Goal: Information Seeking & Learning: Find specific fact

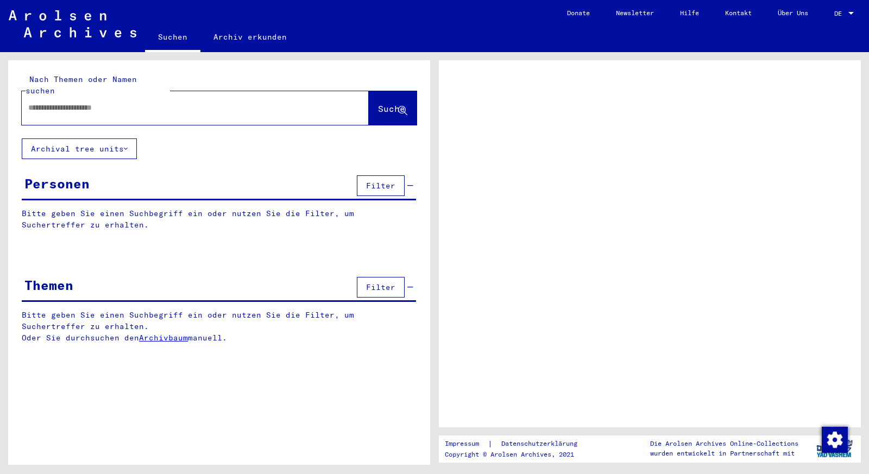
click at [630, 197] on div at bounding box center [650, 243] width 422 height 367
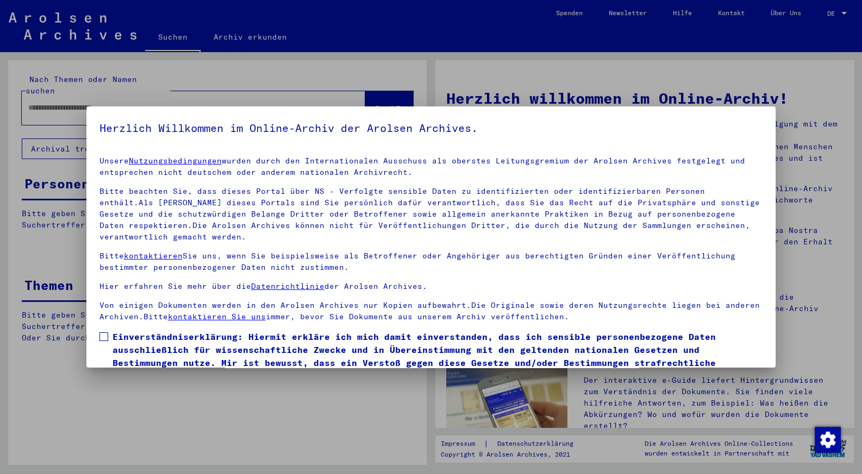
click at [96, 338] on mat-dialog-content "Unsere Nutzungsbedingungen wurden durch den Internationalen Ausschuss als obers…" at bounding box center [430, 278] width 689 height 261
click at [99, 337] on span at bounding box center [103, 336] width 9 height 9
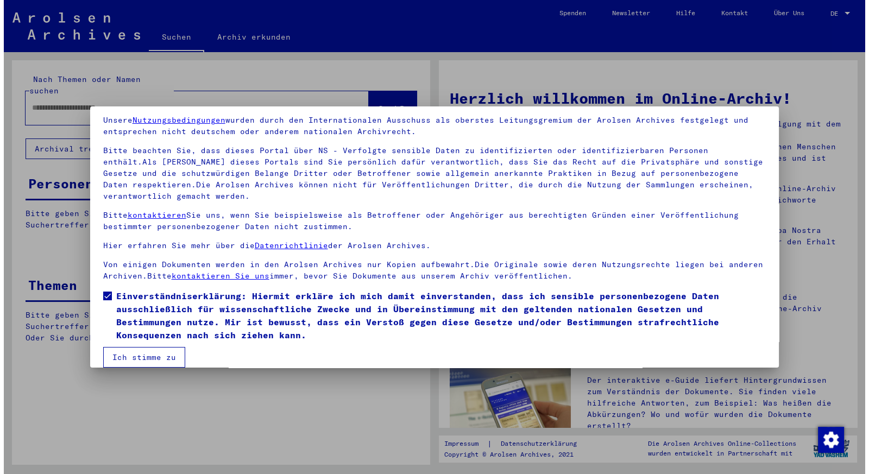
scroll to position [54, 0]
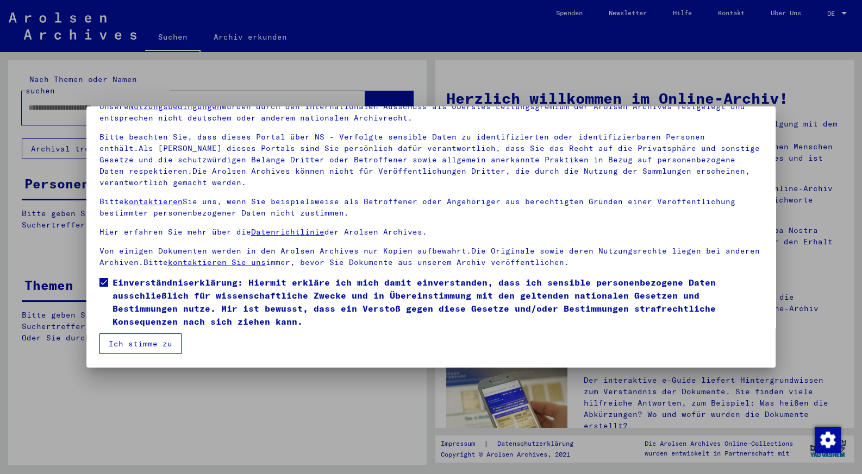
click at [146, 347] on button "Ich stimme zu" at bounding box center [140, 344] width 82 height 21
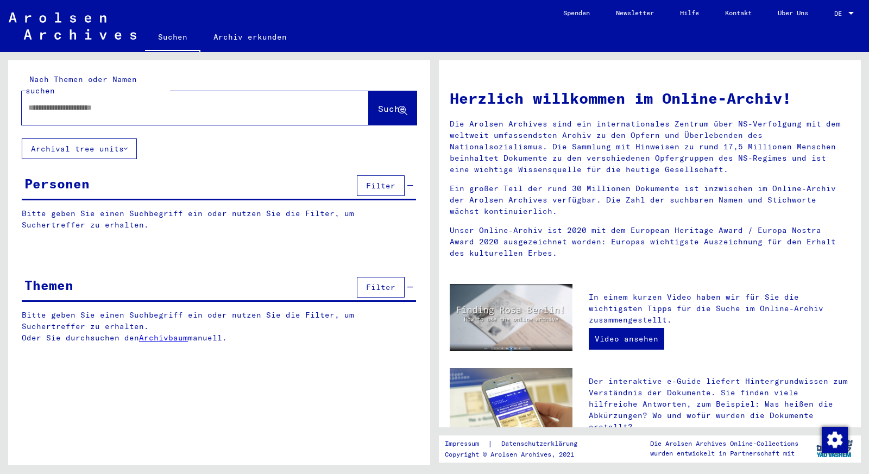
click at [61, 102] on input "text" at bounding box center [182, 107] width 308 height 11
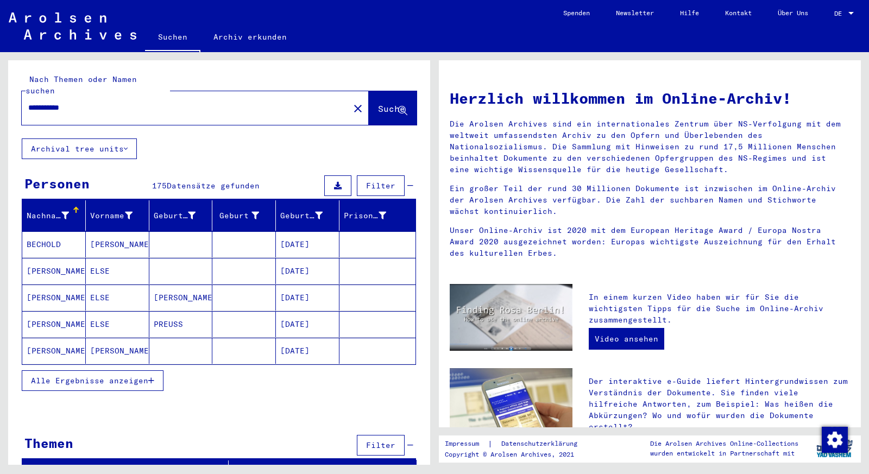
click at [138, 376] on span "Alle Ergebnisse anzeigen" at bounding box center [89, 381] width 117 height 10
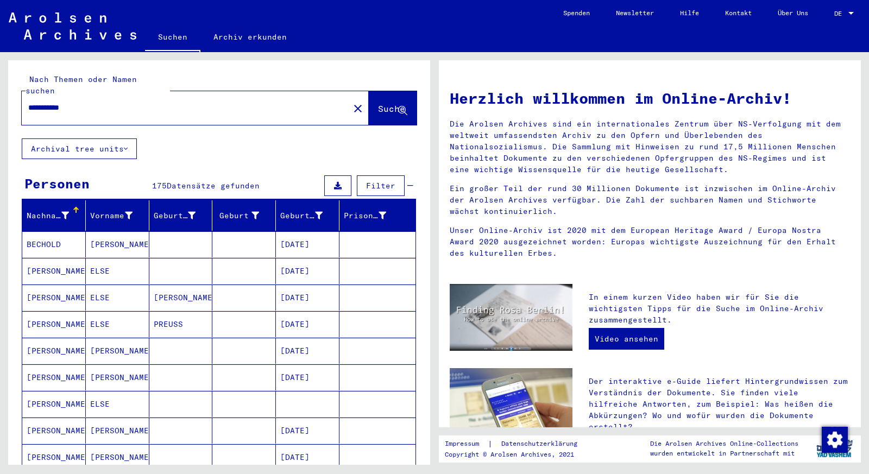
drag, startPoint x: 89, startPoint y: 96, endPoint x: 12, endPoint y: 91, distance: 76.7
click at [28, 102] on input "**********" at bounding box center [182, 107] width 308 height 11
paste input "text"
click at [378, 103] on span "Suche" at bounding box center [391, 108] width 27 height 11
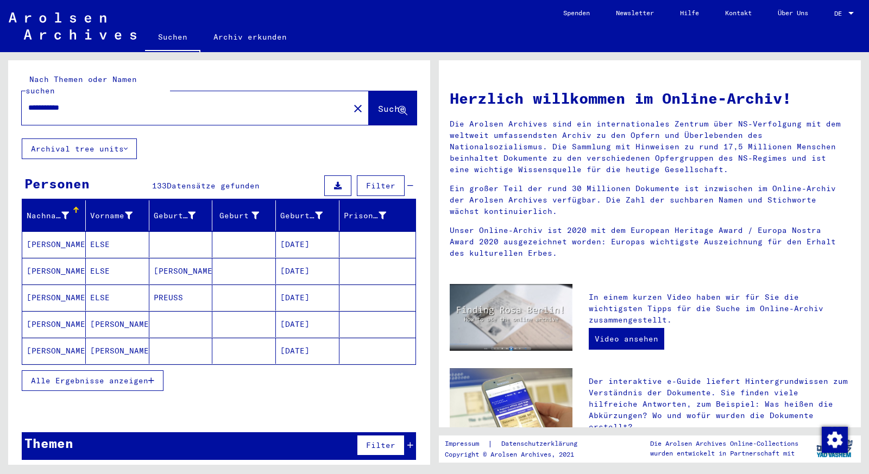
click at [153, 372] on button "Alle Ergebnisse anzeigen" at bounding box center [93, 380] width 142 height 21
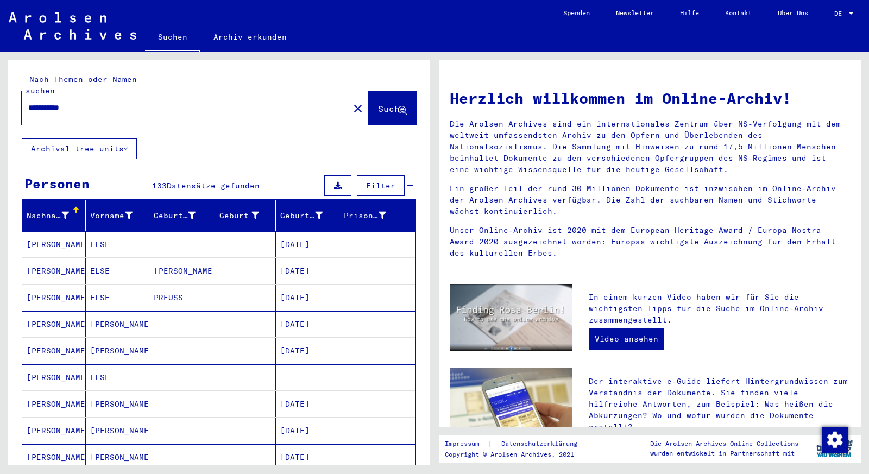
click at [113, 102] on input "**********" at bounding box center [182, 107] width 308 height 11
type input "**********"
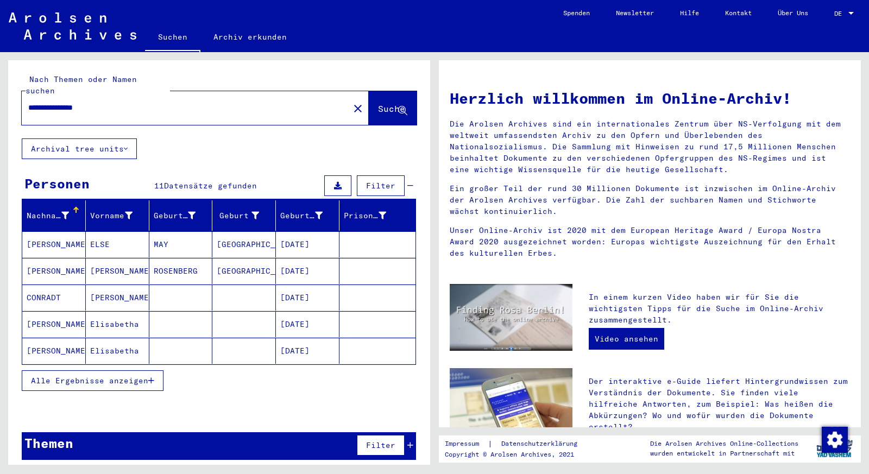
click at [149, 377] on icon "button" at bounding box center [151, 381] width 6 height 8
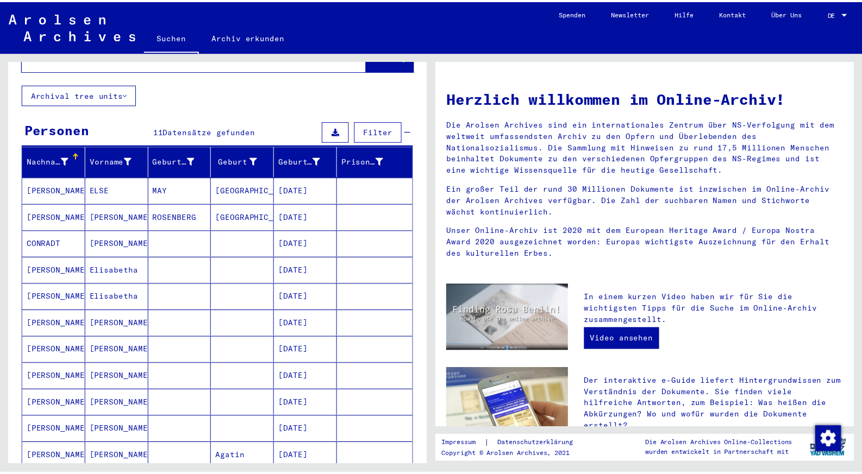
scroll to position [12, 0]
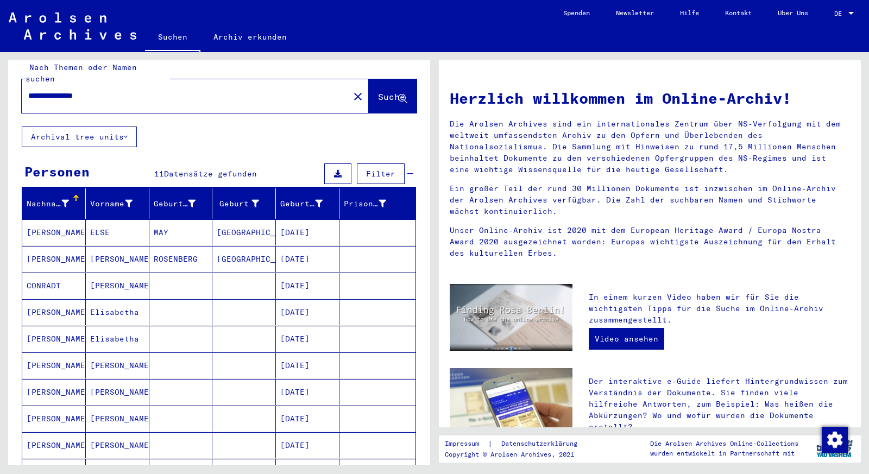
click at [321, 248] on mat-cell "[DATE]" at bounding box center [308, 259] width 64 height 26
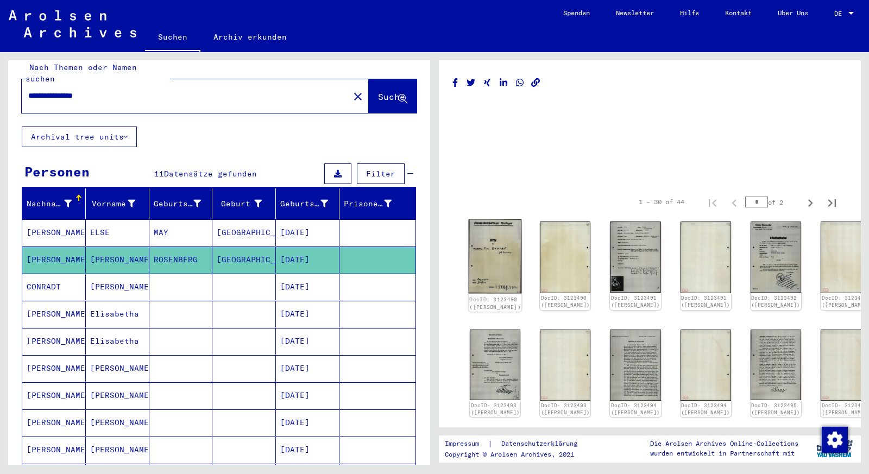
click at [493, 252] on img at bounding box center [495, 256] width 53 height 74
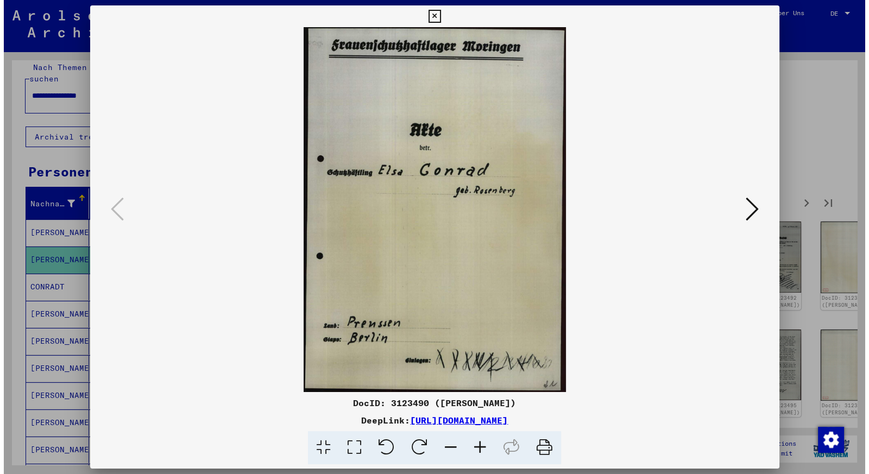
scroll to position [12, 0]
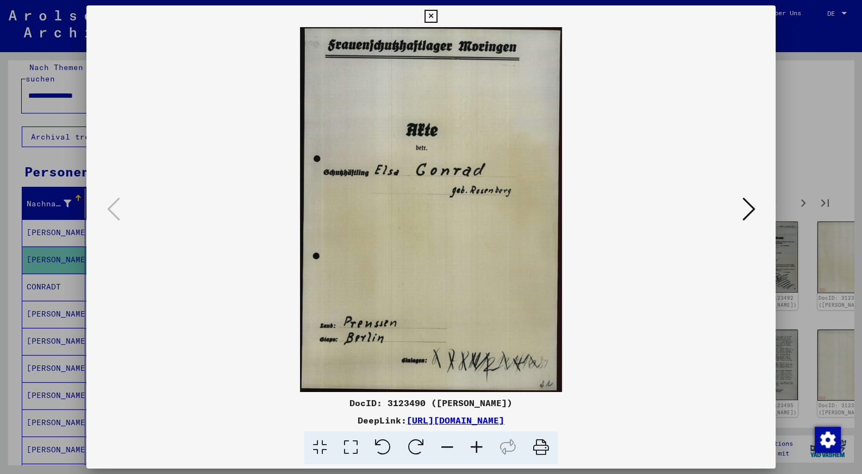
click at [750, 213] on icon at bounding box center [747, 209] width 13 height 26
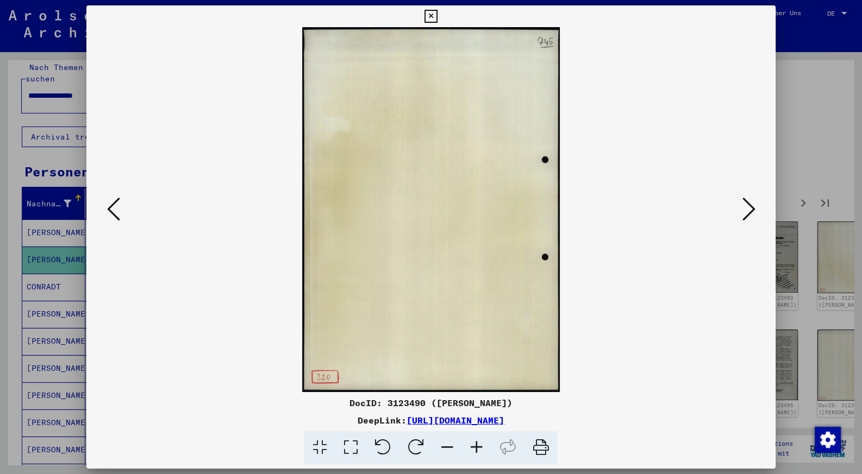
click at [750, 213] on icon at bounding box center [747, 209] width 13 height 26
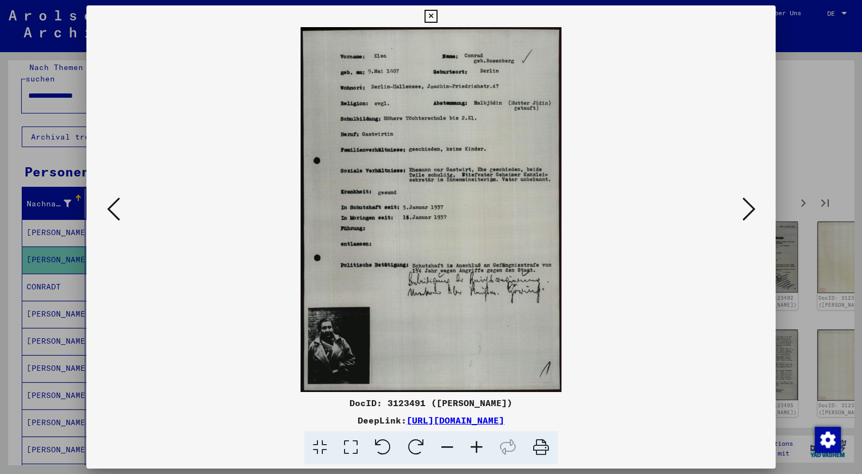
click at [750, 213] on icon at bounding box center [747, 209] width 13 height 26
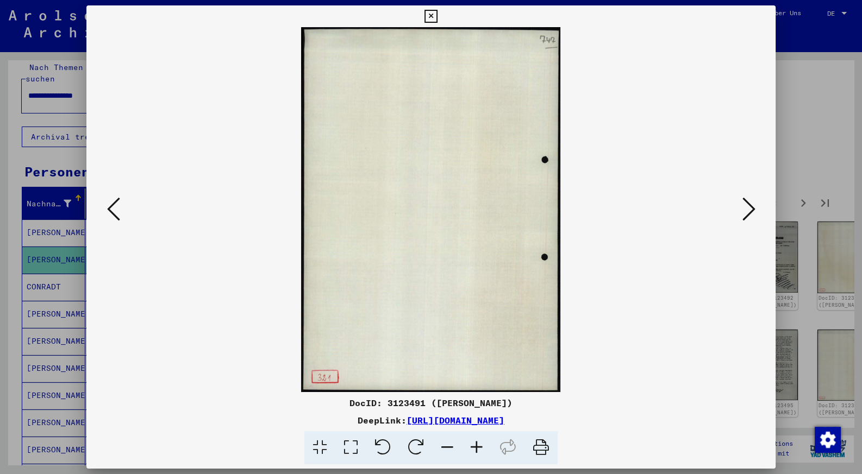
click at [750, 213] on icon at bounding box center [747, 209] width 13 height 26
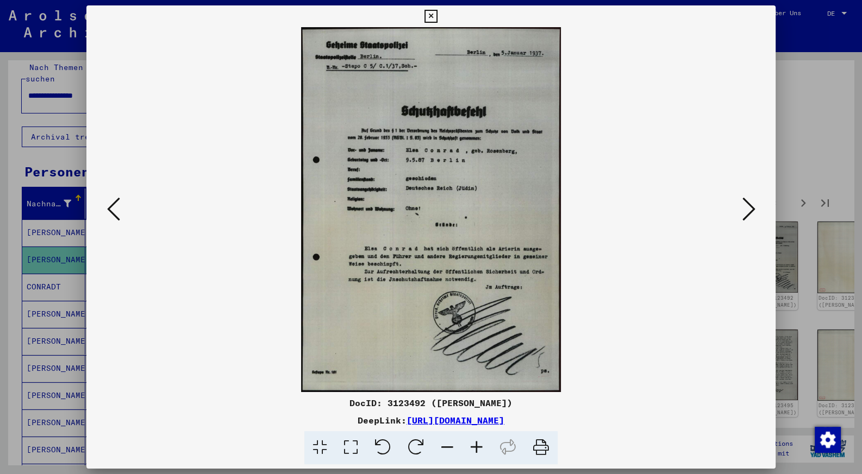
click at [750, 213] on icon at bounding box center [747, 209] width 13 height 26
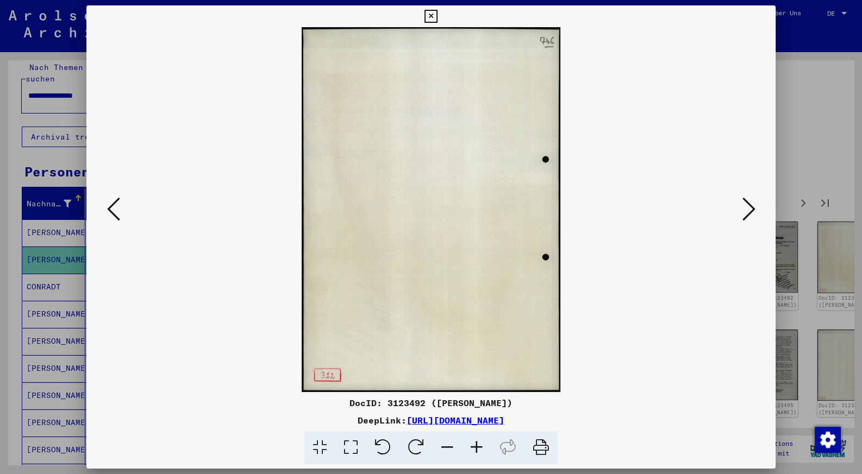
click at [750, 213] on icon at bounding box center [747, 209] width 13 height 26
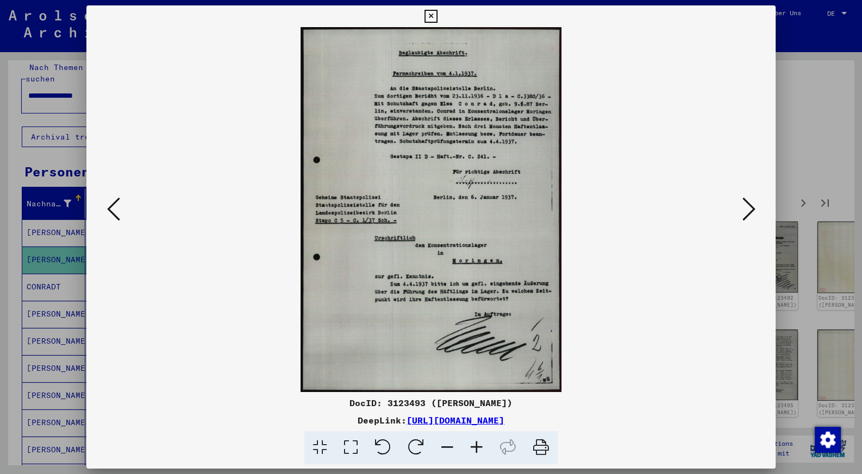
click at [750, 213] on icon at bounding box center [747, 209] width 13 height 26
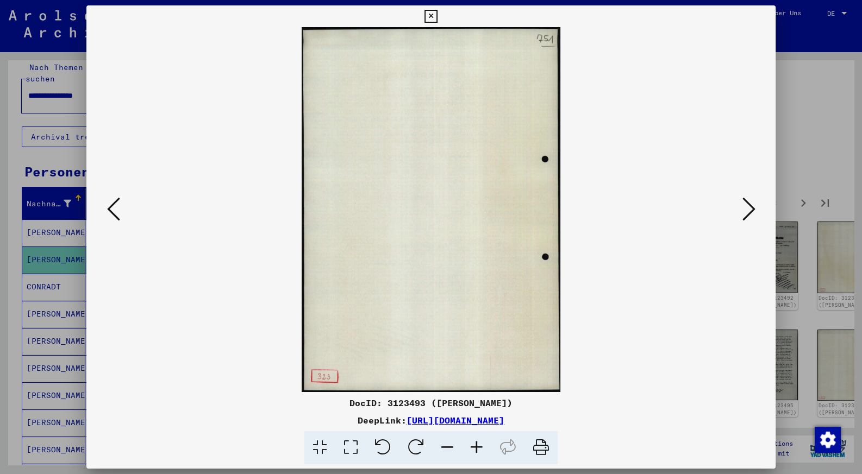
click at [437, 16] on icon at bounding box center [430, 16] width 12 height 13
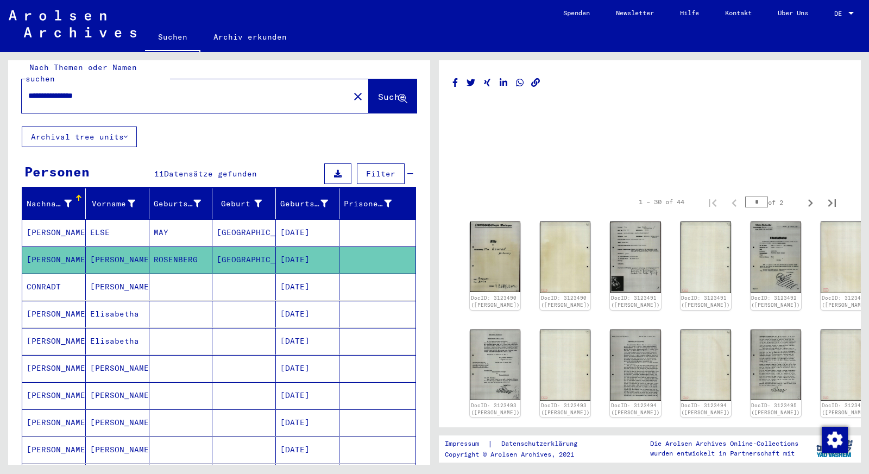
drag, startPoint x: 28, startPoint y: 83, endPoint x: 80, endPoint y: 81, distance: 52.2
click at [84, 84] on div "**********" at bounding box center [182, 96] width 321 height 24
drag, startPoint x: 64, startPoint y: 84, endPoint x: 45, endPoint y: 86, distance: 19.1
click at [28, 90] on input "**********" at bounding box center [185, 95] width 315 height 11
click at [617, 240] on img at bounding box center [635, 256] width 53 height 74
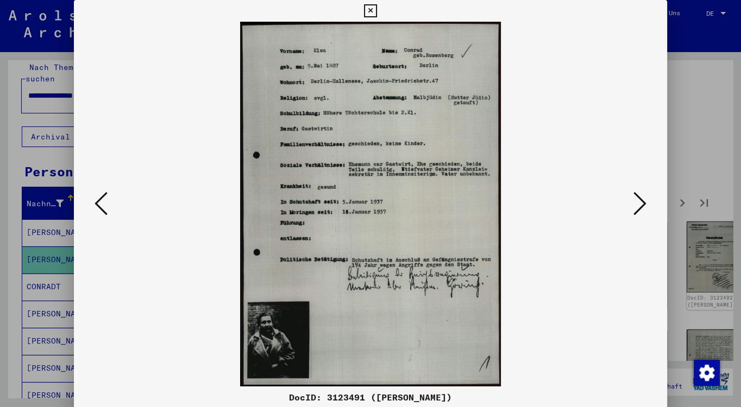
click at [641, 205] on icon at bounding box center [639, 204] width 13 height 26
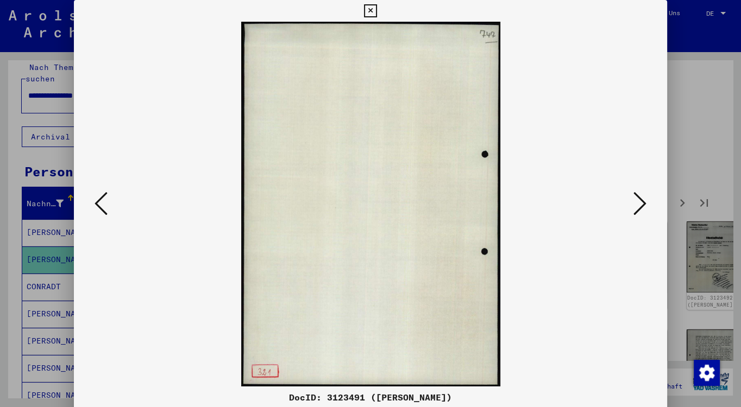
click at [641, 205] on icon at bounding box center [639, 204] width 13 height 26
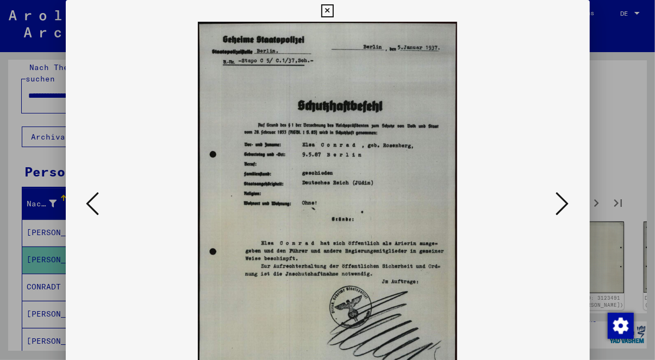
click at [563, 209] on icon at bounding box center [562, 204] width 13 height 26
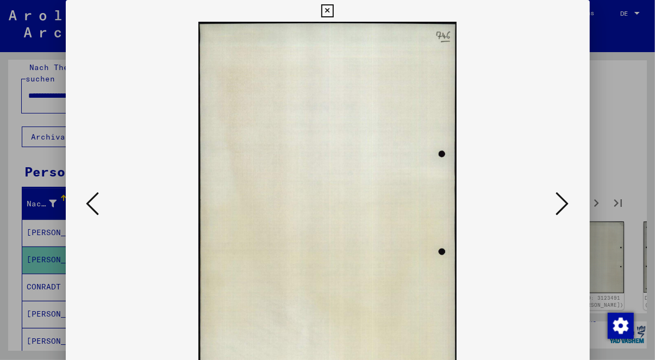
click at [558, 209] on button at bounding box center [562, 204] width 20 height 31
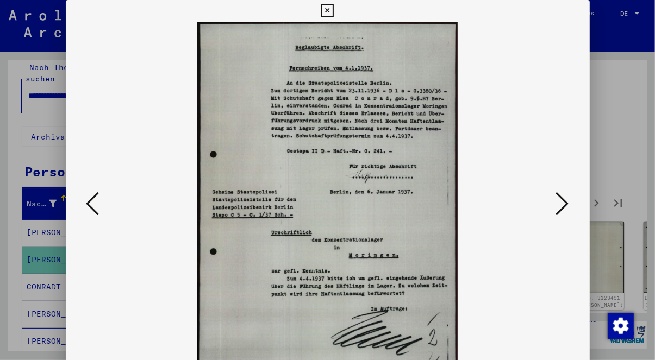
click at [563, 204] on icon at bounding box center [562, 204] width 13 height 26
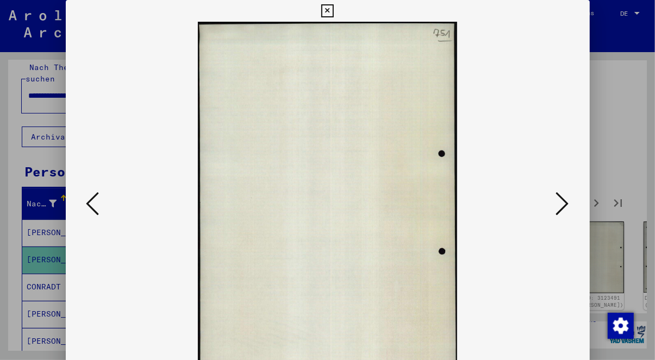
click at [563, 204] on icon at bounding box center [562, 204] width 13 height 26
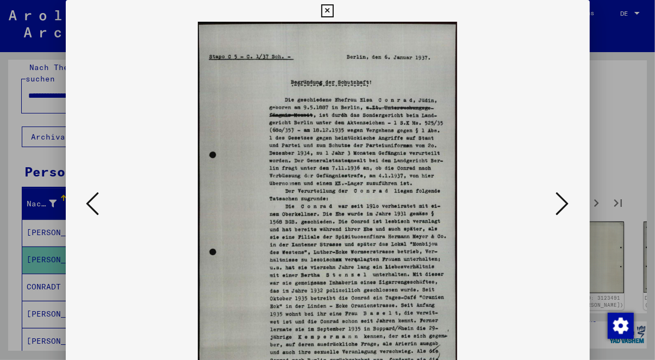
click at [562, 204] on icon at bounding box center [562, 204] width 13 height 26
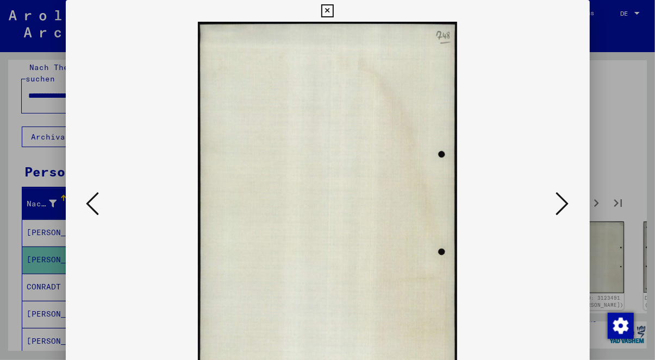
click at [562, 204] on icon at bounding box center [562, 204] width 13 height 26
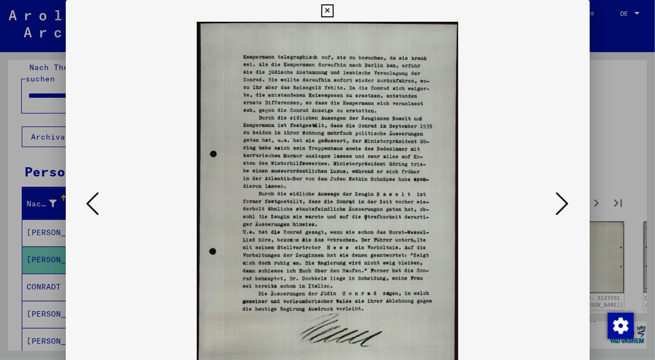
click at [561, 203] on icon at bounding box center [562, 204] width 13 height 26
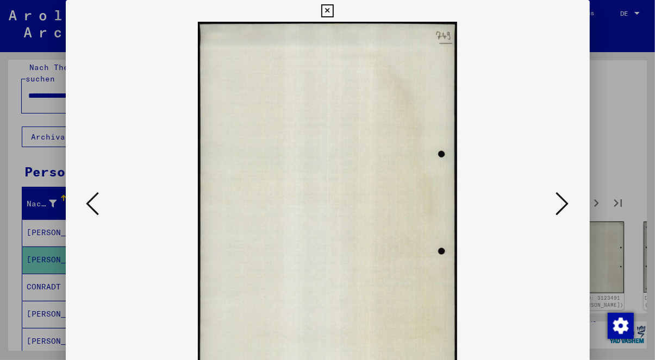
click at [561, 203] on icon at bounding box center [562, 204] width 13 height 26
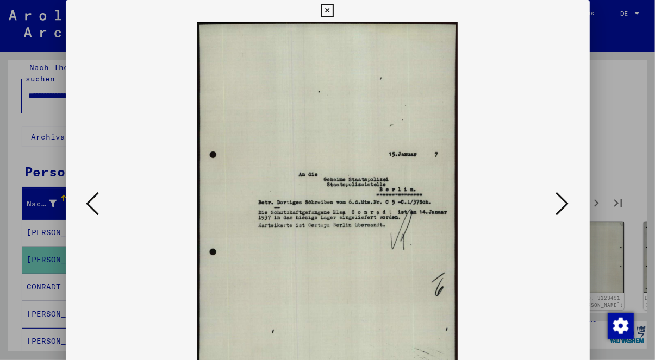
click at [561, 203] on icon at bounding box center [562, 204] width 13 height 26
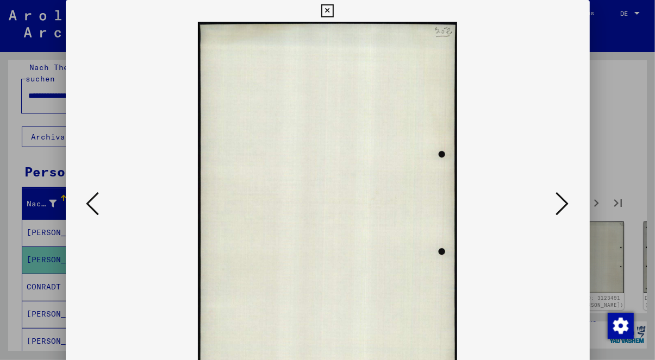
click at [561, 203] on icon at bounding box center [562, 204] width 13 height 26
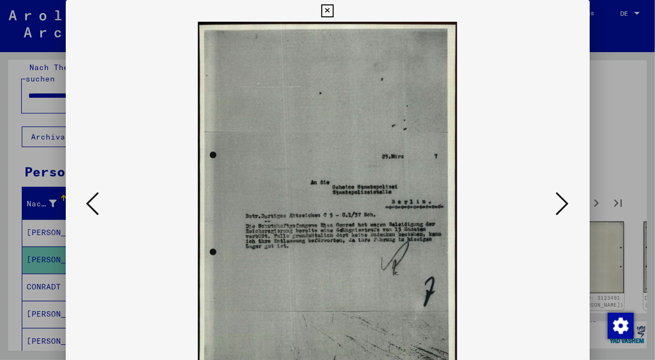
click at [561, 203] on icon at bounding box center [562, 204] width 13 height 26
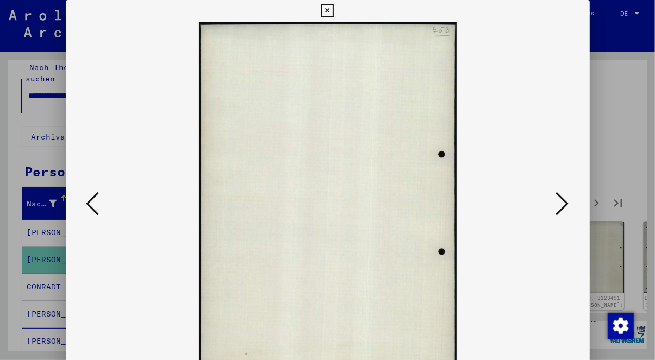
click at [561, 203] on icon at bounding box center [562, 204] width 13 height 26
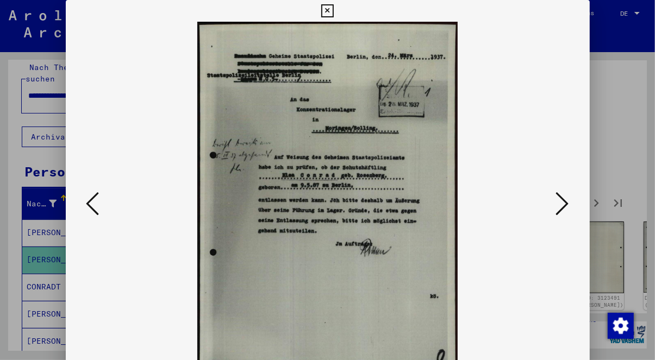
click at [561, 203] on icon at bounding box center [562, 204] width 13 height 26
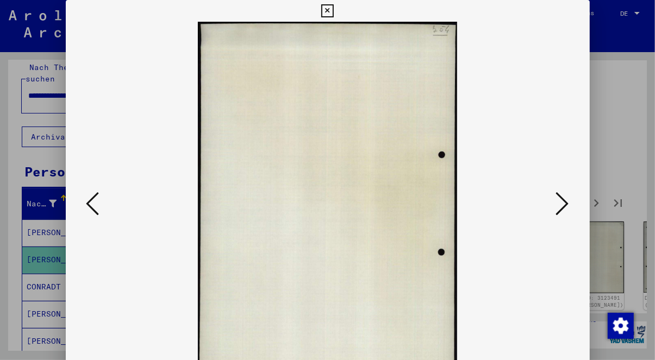
click at [561, 203] on icon at bounding box center [562, 204] width 13 height 26
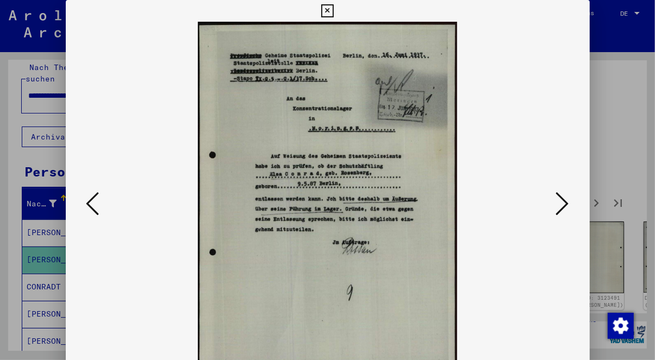
click at [561, 203] on icon at bounding box center [562, 204] width 13 height 26
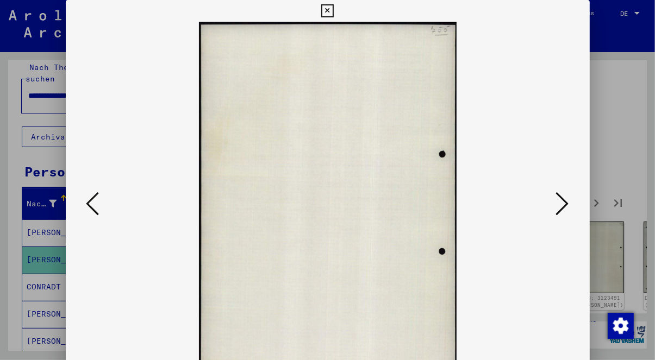
click at [561, 203] on icon at bounding box center [562, 204] width 13 height 26
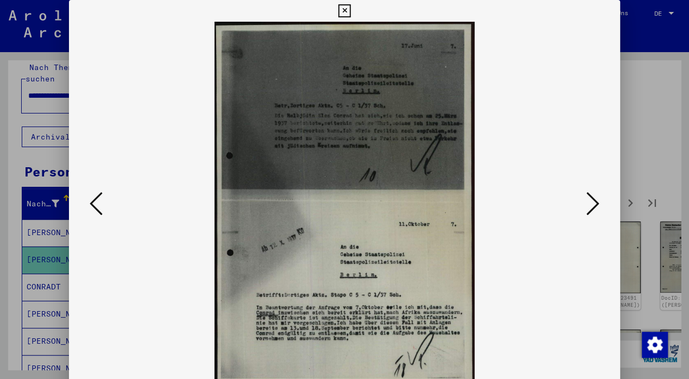
click at [600, 210] on icon at bounding box center [593, 204] width 13 height 26
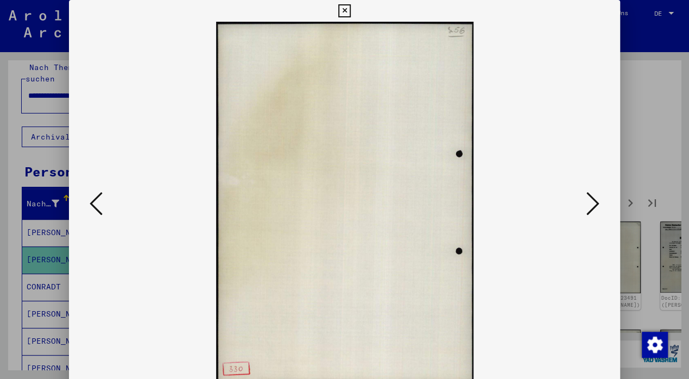
click at [600, 210] on icon at bounding box center [593, 204] width 13 height 26
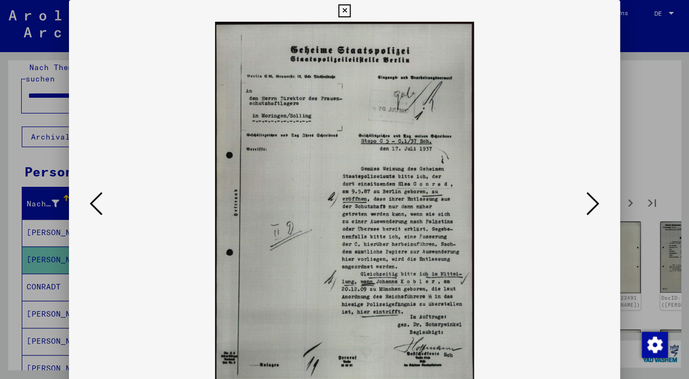
click at [588, 210] on button at bounding box center [593, 204] width 20 height 31
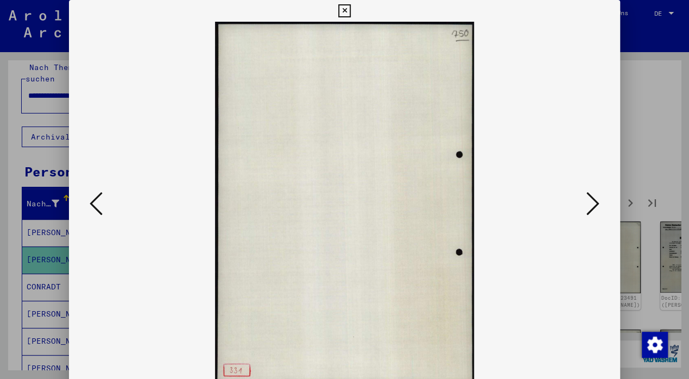
click at [588, 210] on button at bounding box center [593, 204] width 20 height 31
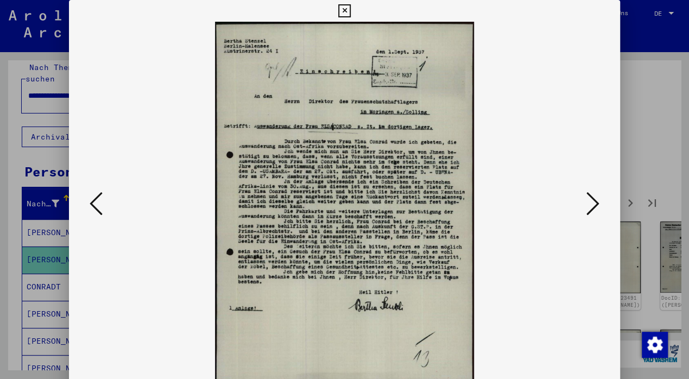
click at [603, 198] on button at bounding box center [593, 204] width 20 height 31
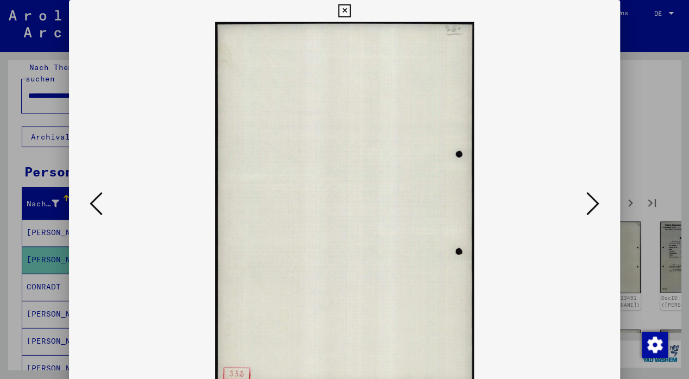
click at [599, 202] on icon at bounding box center [593, 204] width 13 height 26
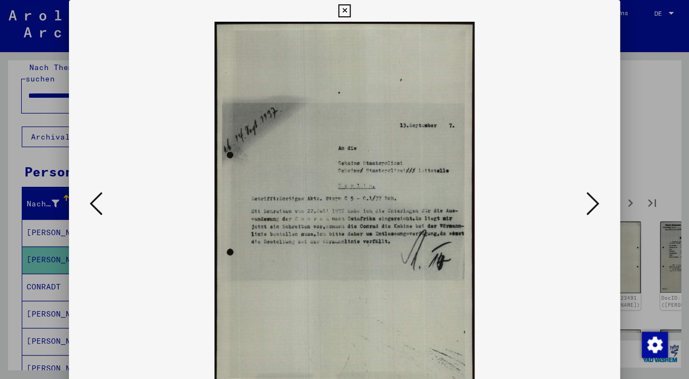
click at [599, 202] on icon at bounding box center [593, 204] width 13 height 26
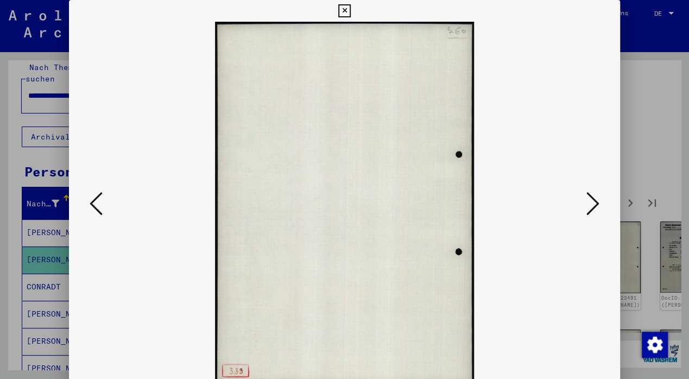
click at [599, 202] on icon at bounding box center [593, 204] width 13 height 26
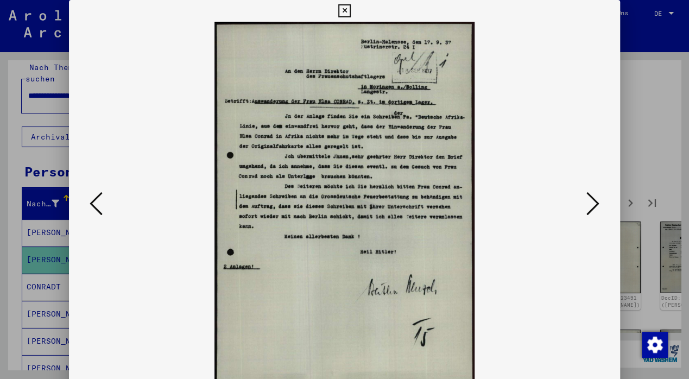
click at [599, 202] on icon at bounding box center [593, 204] width 13 height 26
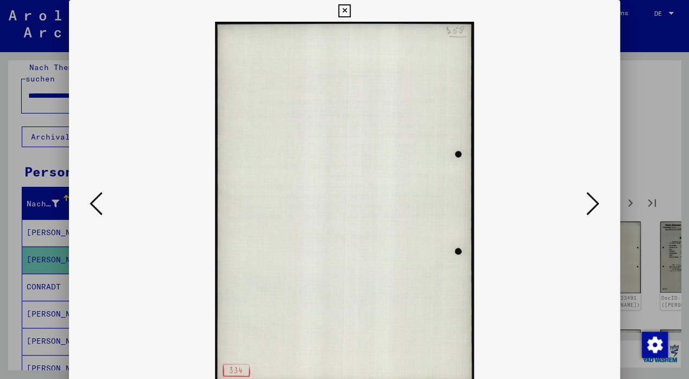
click at [599, 202] on icon at bounding box center [593, 204] width 13 height 26
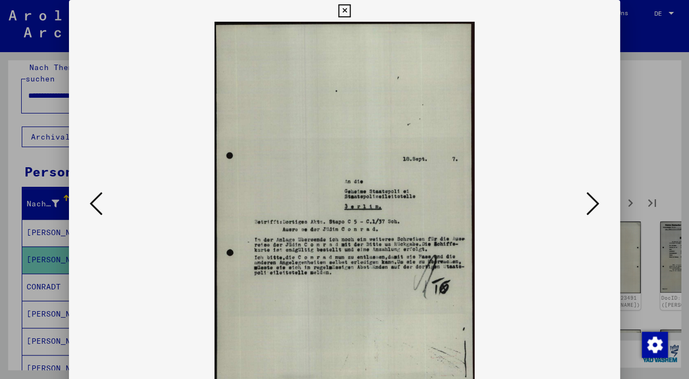
click at [599, 202] on icon at bounding box center [593, 204] width 13 height 26
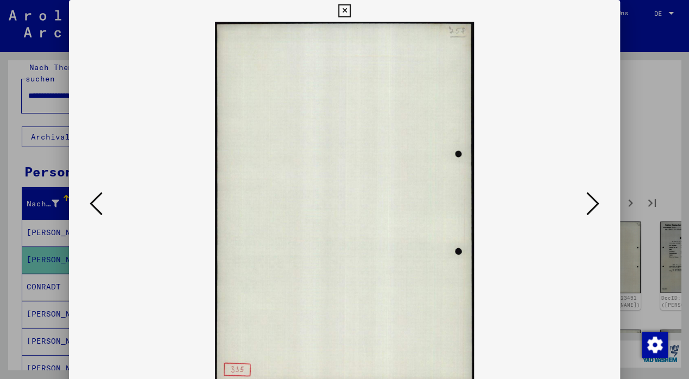
click at [599, 202] on icon at bounding box center [593, 204] width 13 height 26
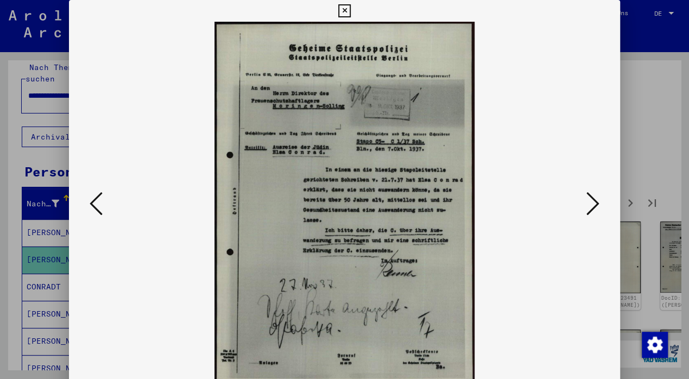
click at [351, 12] on icon at bounding box center [344, 10] width 12 height 13
